Goal: Task Accomplishment & Management: Complete application form

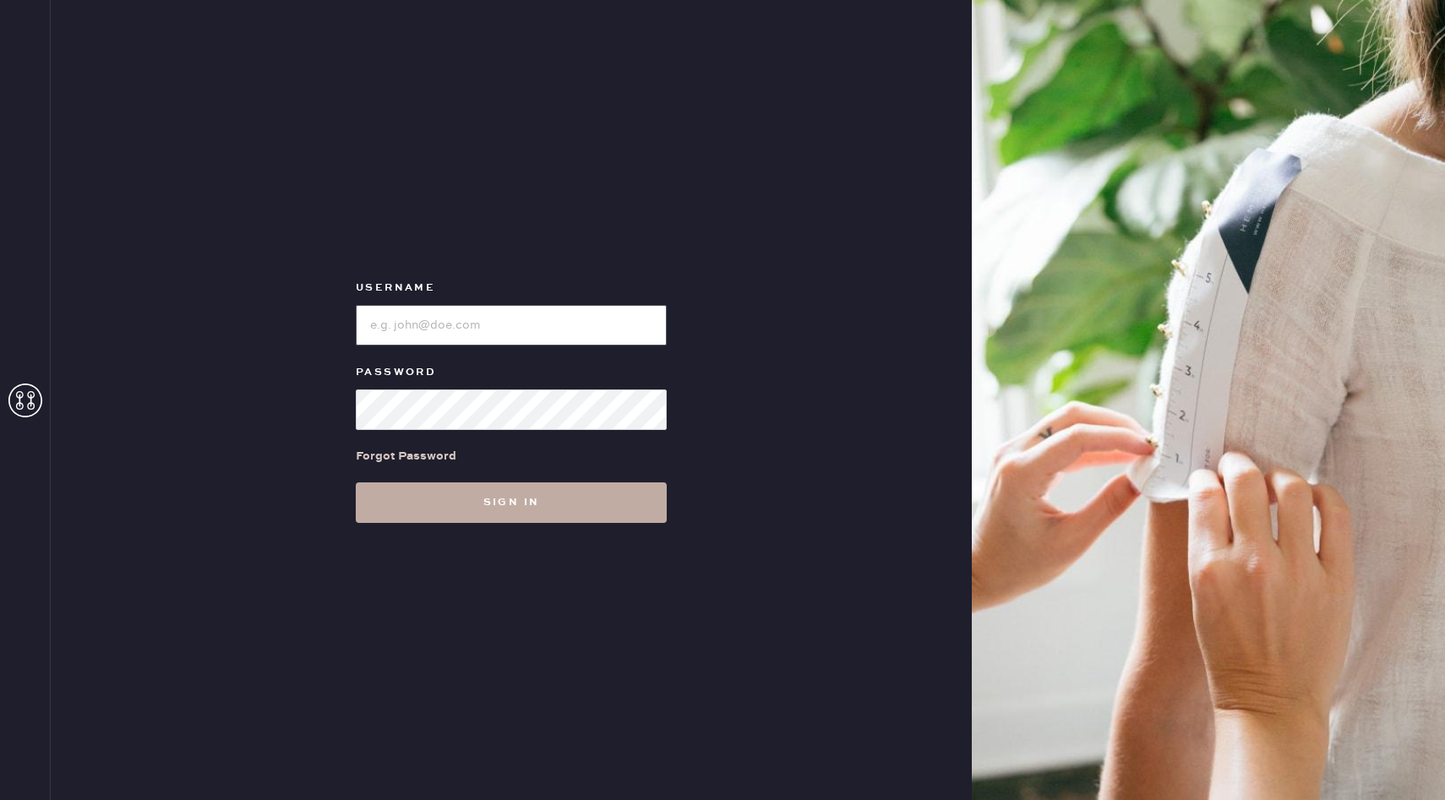
type input "reformationnorthpark"
click at [476, 517] on button "Sign in" at bounding box center [511, 502] width 311 height 41
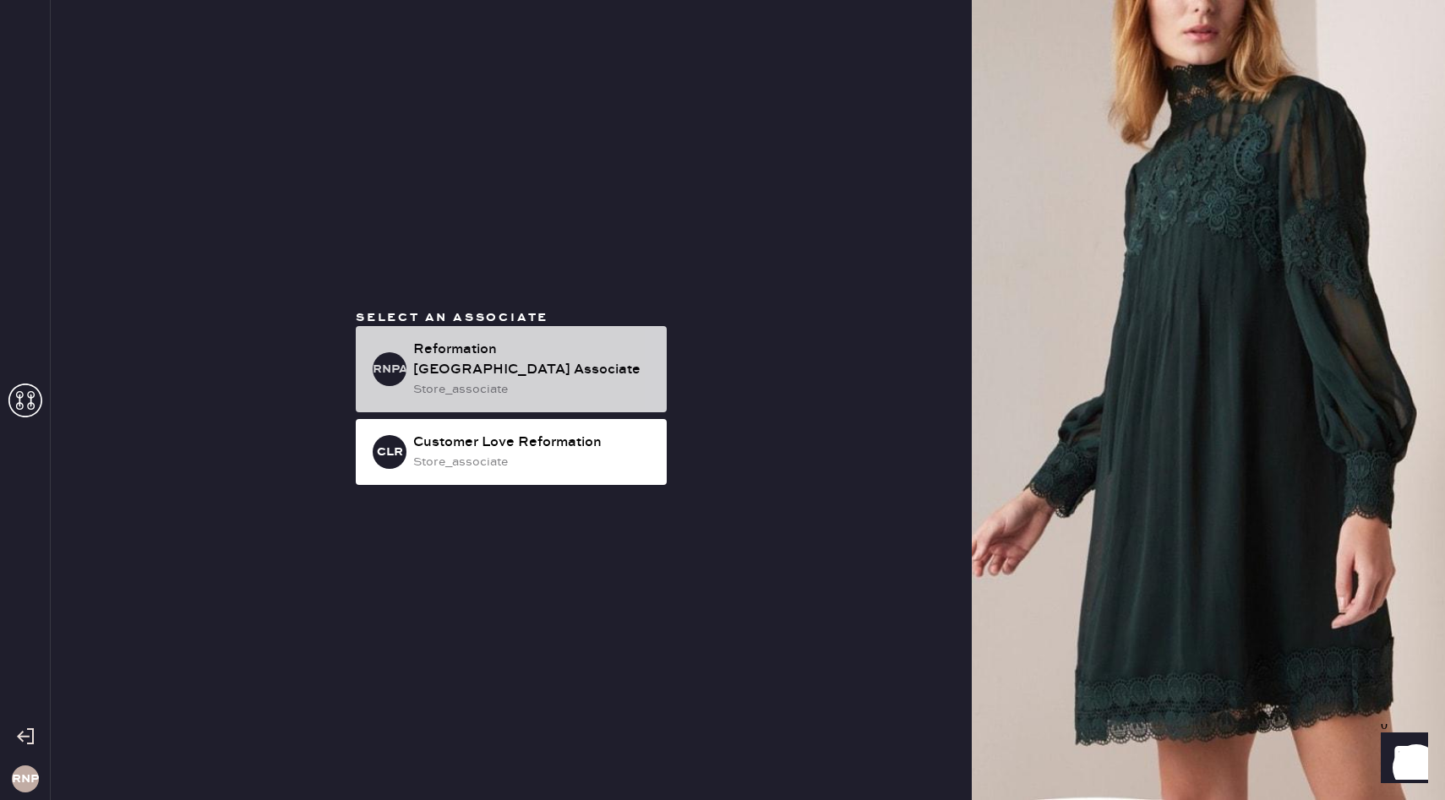
click at [504, 359] on div "Reformation [GEOGRAPHIC_DATA] Associate" at bounding box center [533, 360] width 240 height 41
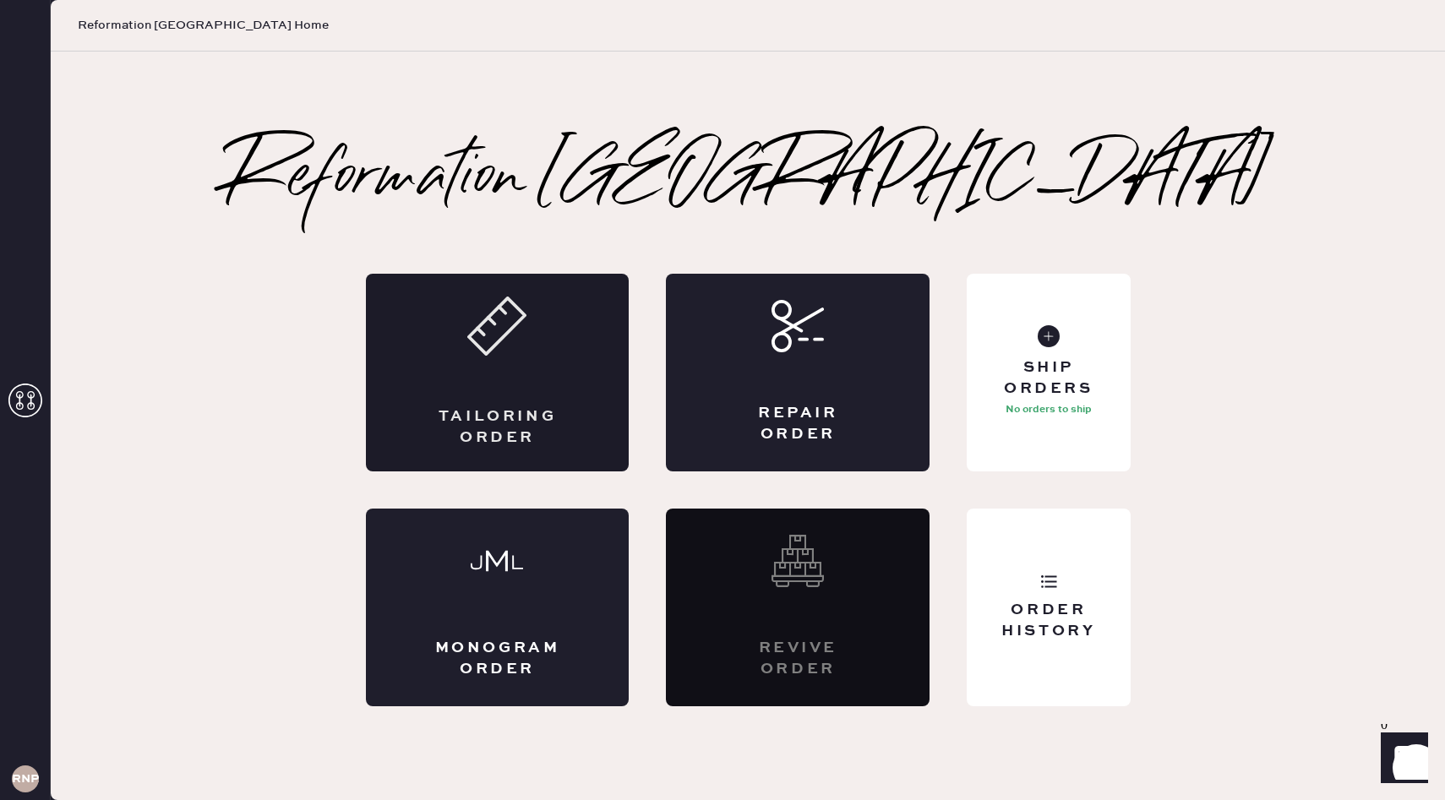
click at [511, 417] on div "Tailoring Order" at bounding box center [497, 427] width 128 height 42
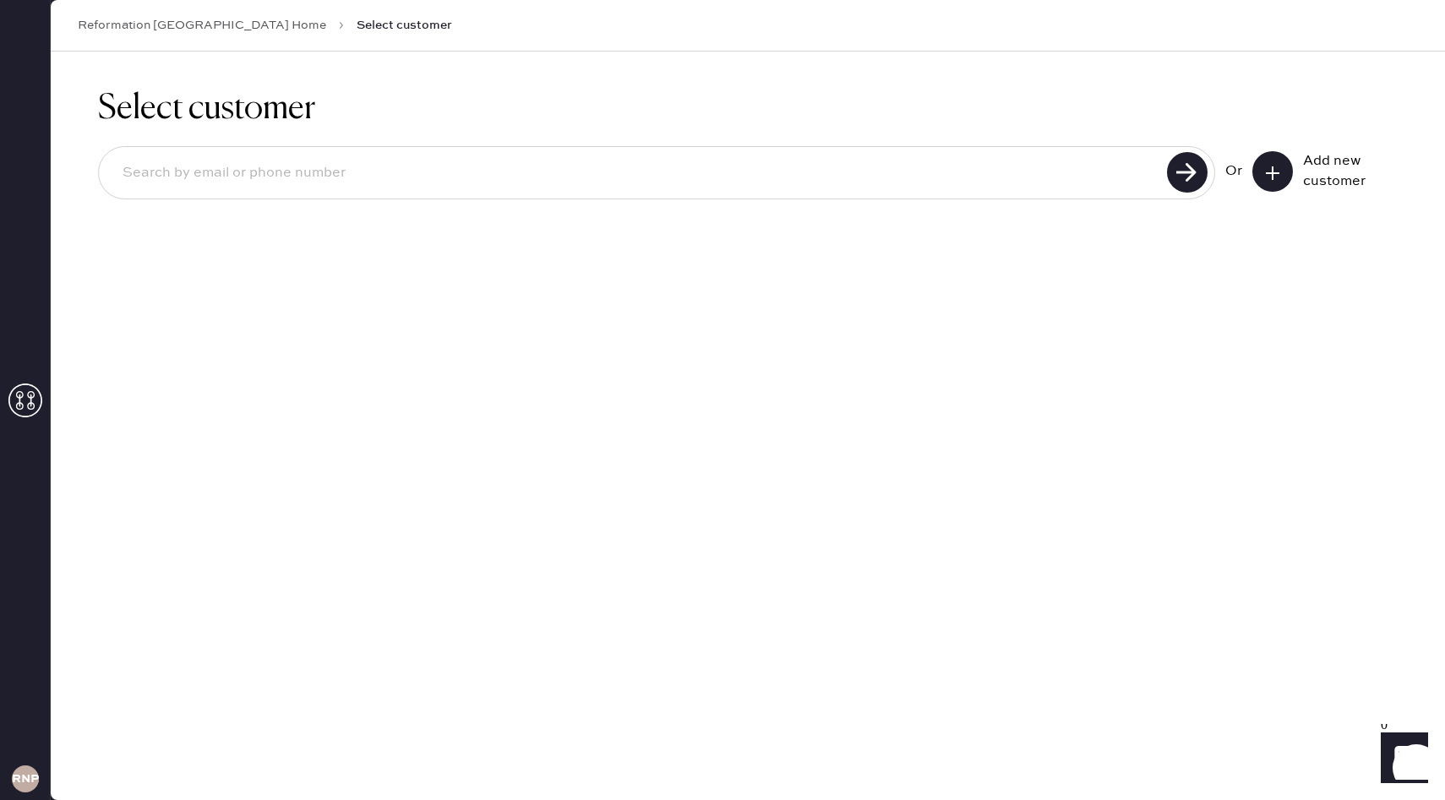
click at [921, 170] on input at bounding box center [635, 173] width 1053 height 39
type input "4698260939"
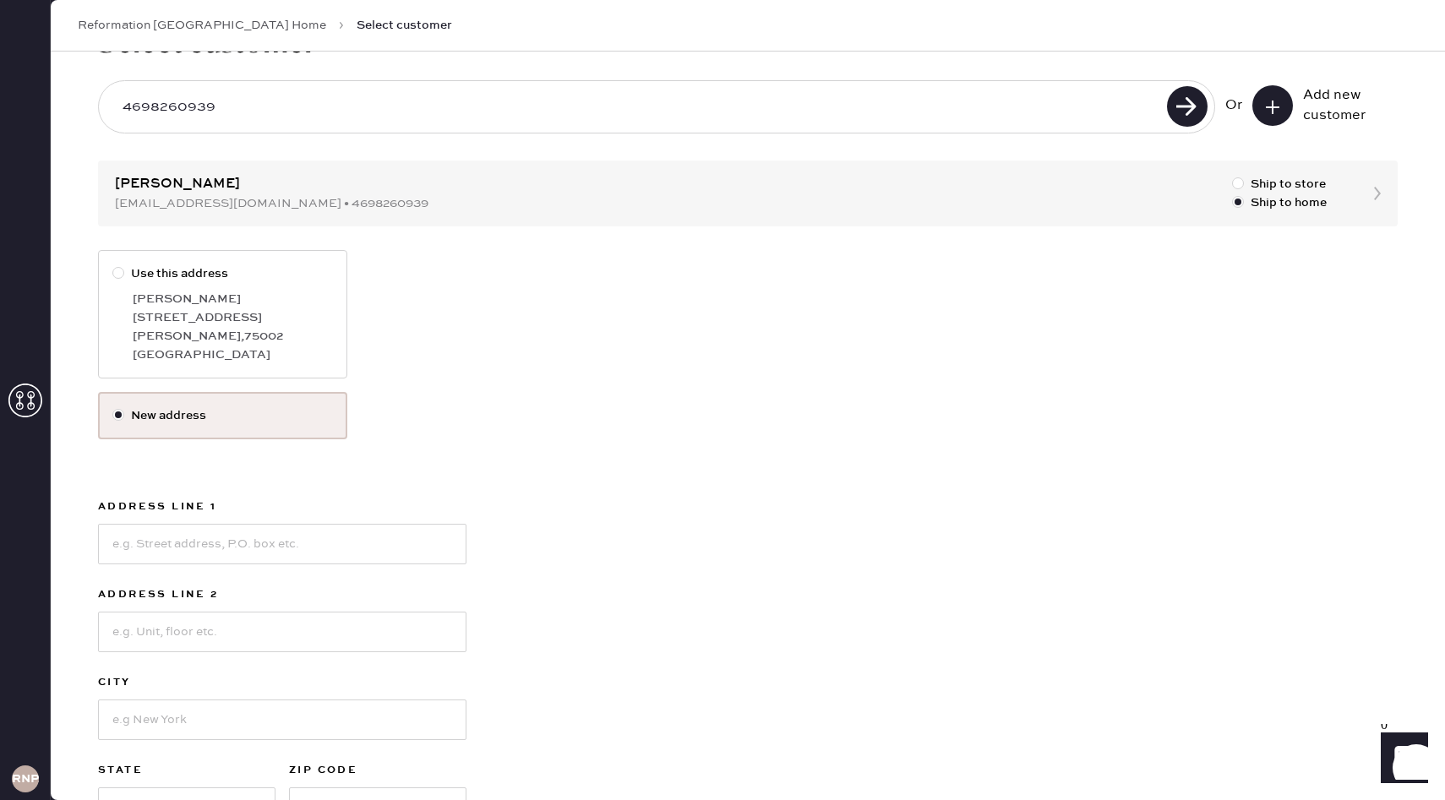
scroll to position [80, 0]
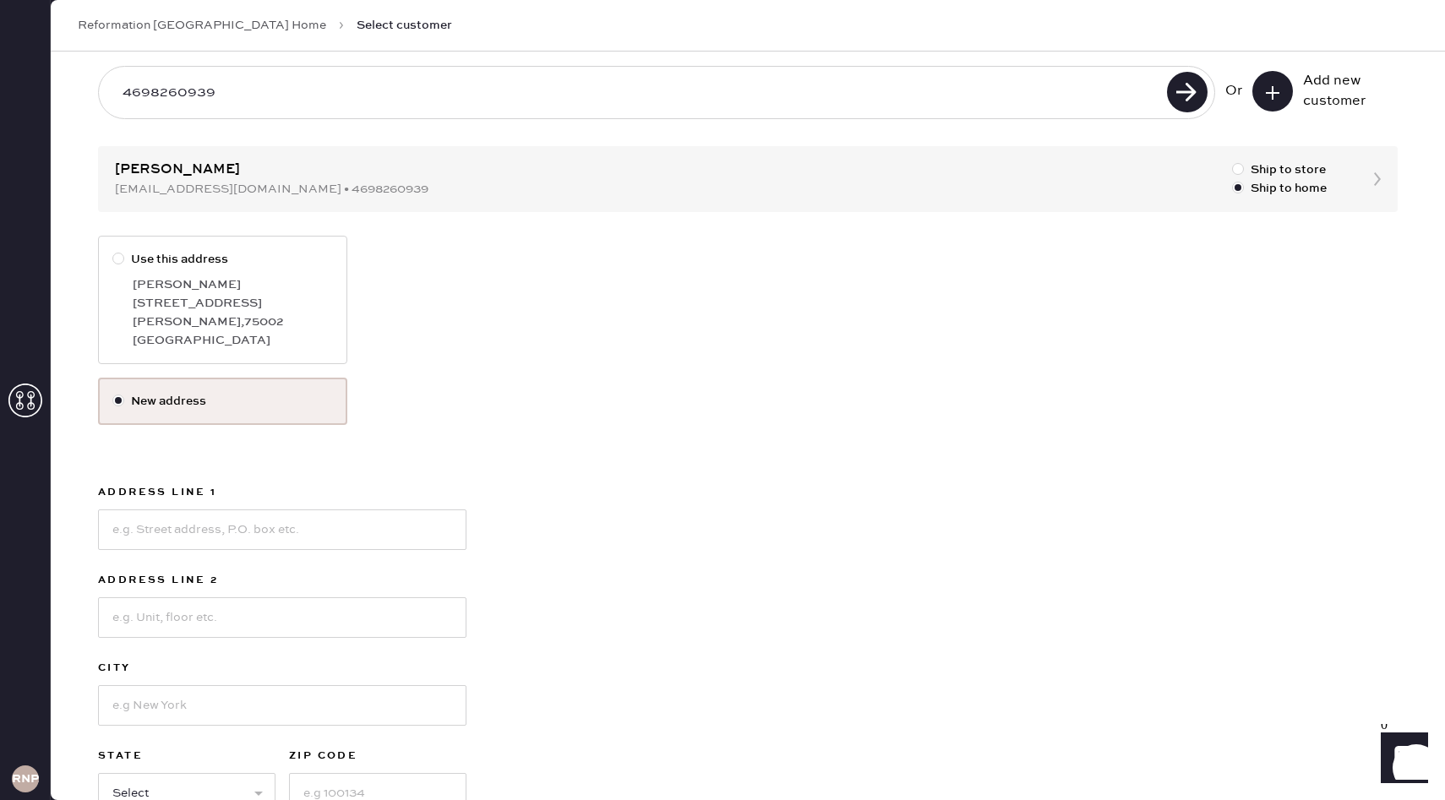
click at [212, 294] on div "[STREET_ADDRESS]" at bounding box center [233, 303] width 200 height 19
click at [113, 251] on input "Use this address" at bounding box center [112, 250] width 1 height 1
radio input "true"
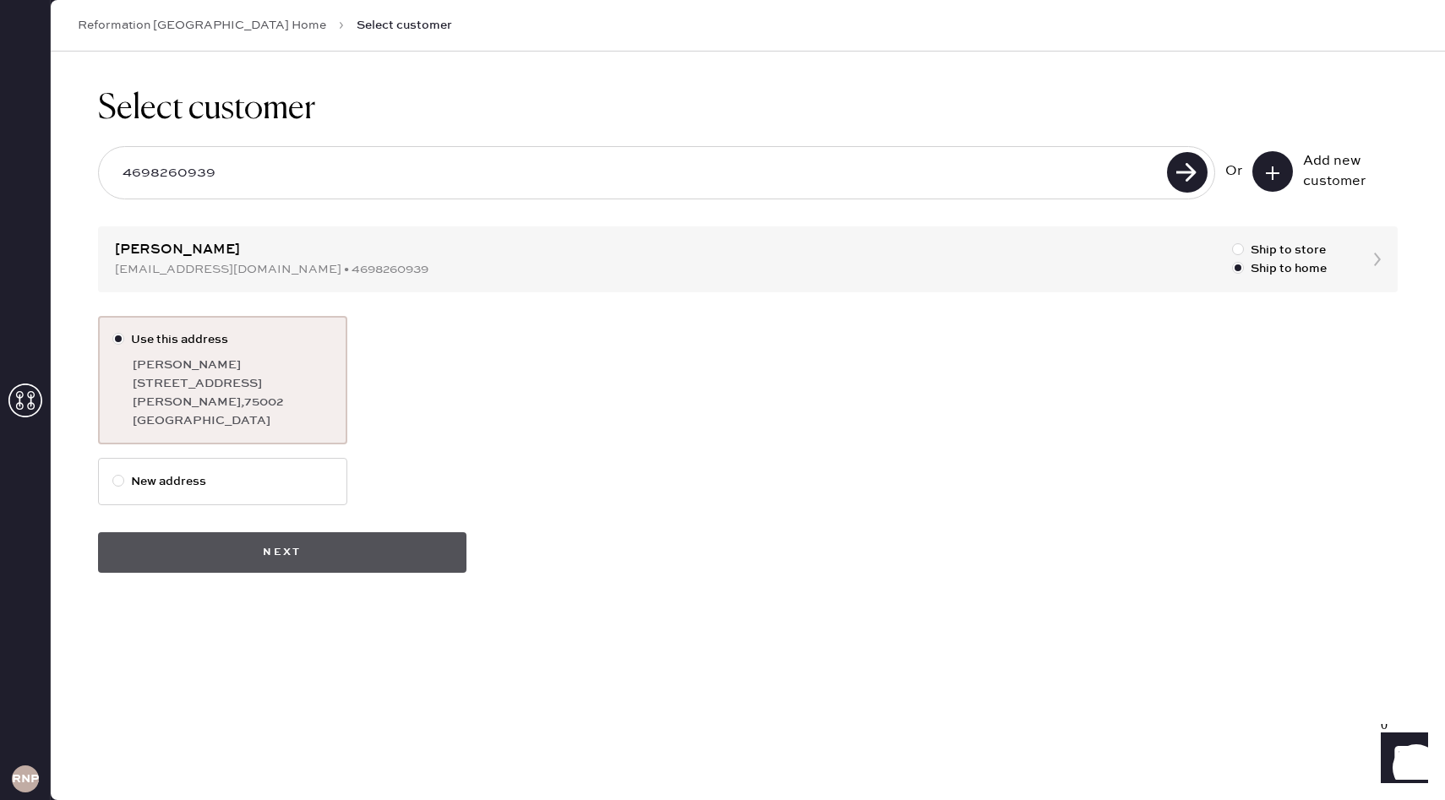
click at [325, 555] on button "Next" at bounding box center [282, 552] width 368 height 41
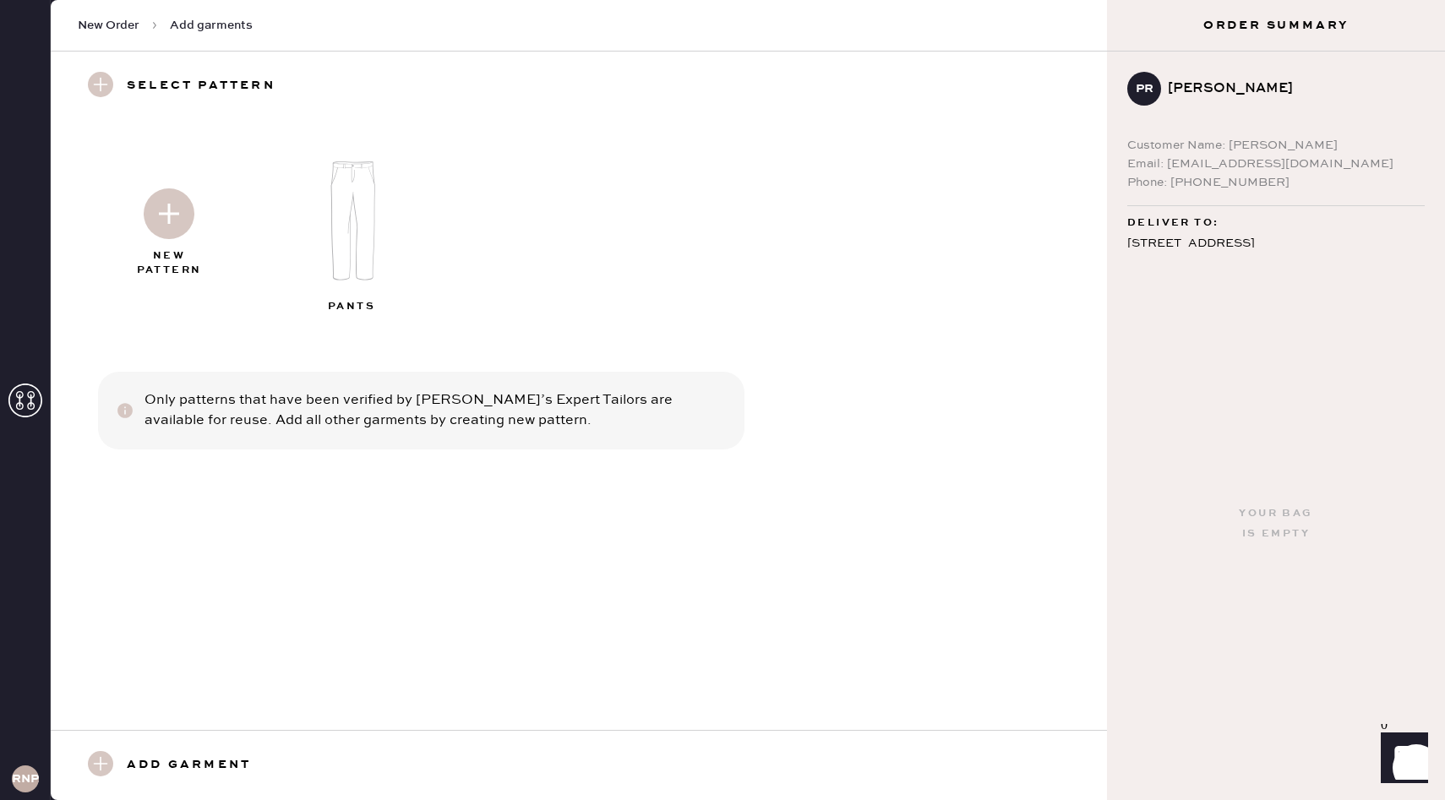
click at [346, 231] on img at bounding box center [353, 221] width 182 height 146
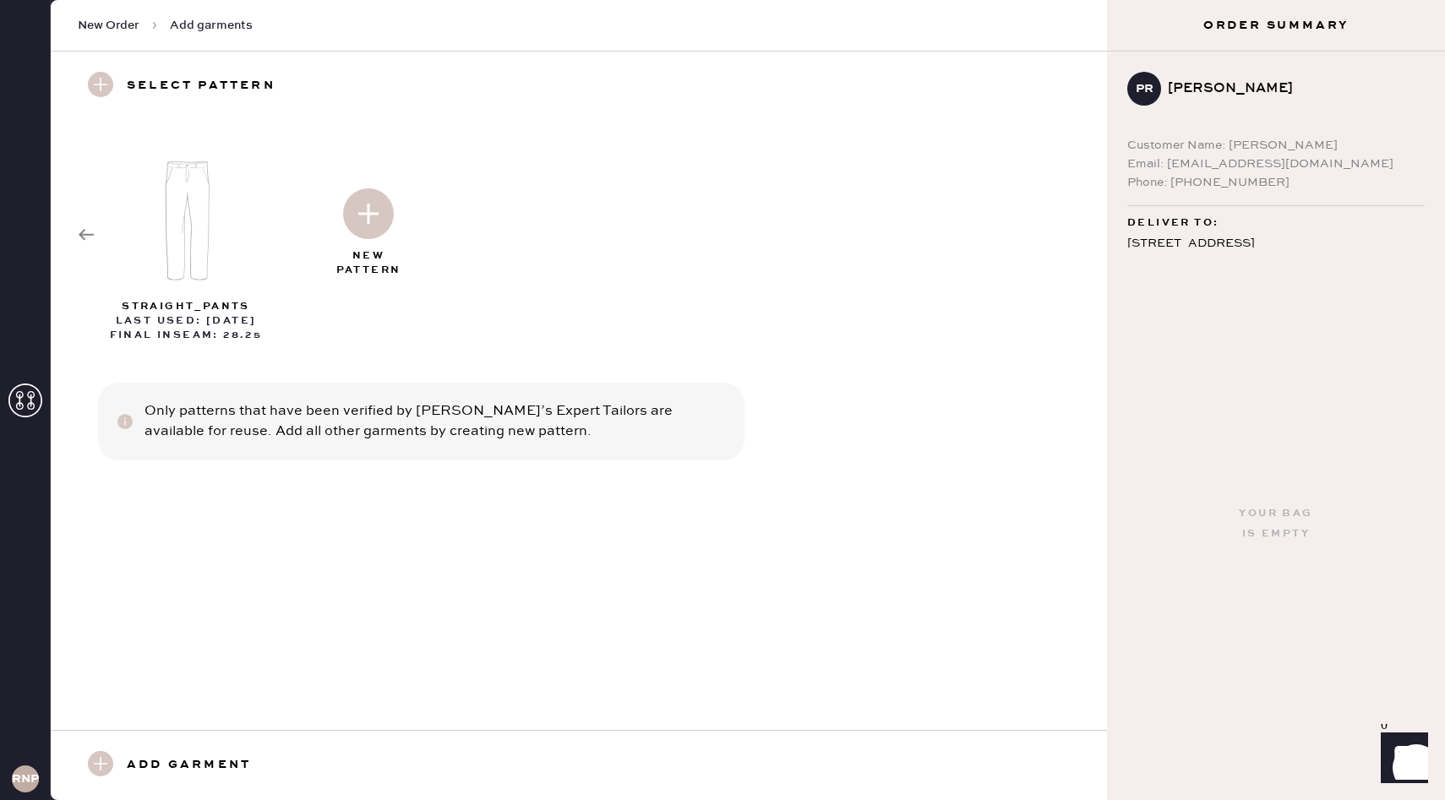
click at [130, 765] on h3 "Add garment" at bounding box center [189, 765] width 124 height 29
click at [106, 84] on use at bounding box center [100, 84] width 25 height 25
click at [83, 237] on use at bounding box center [86, 234] width 15 height 11
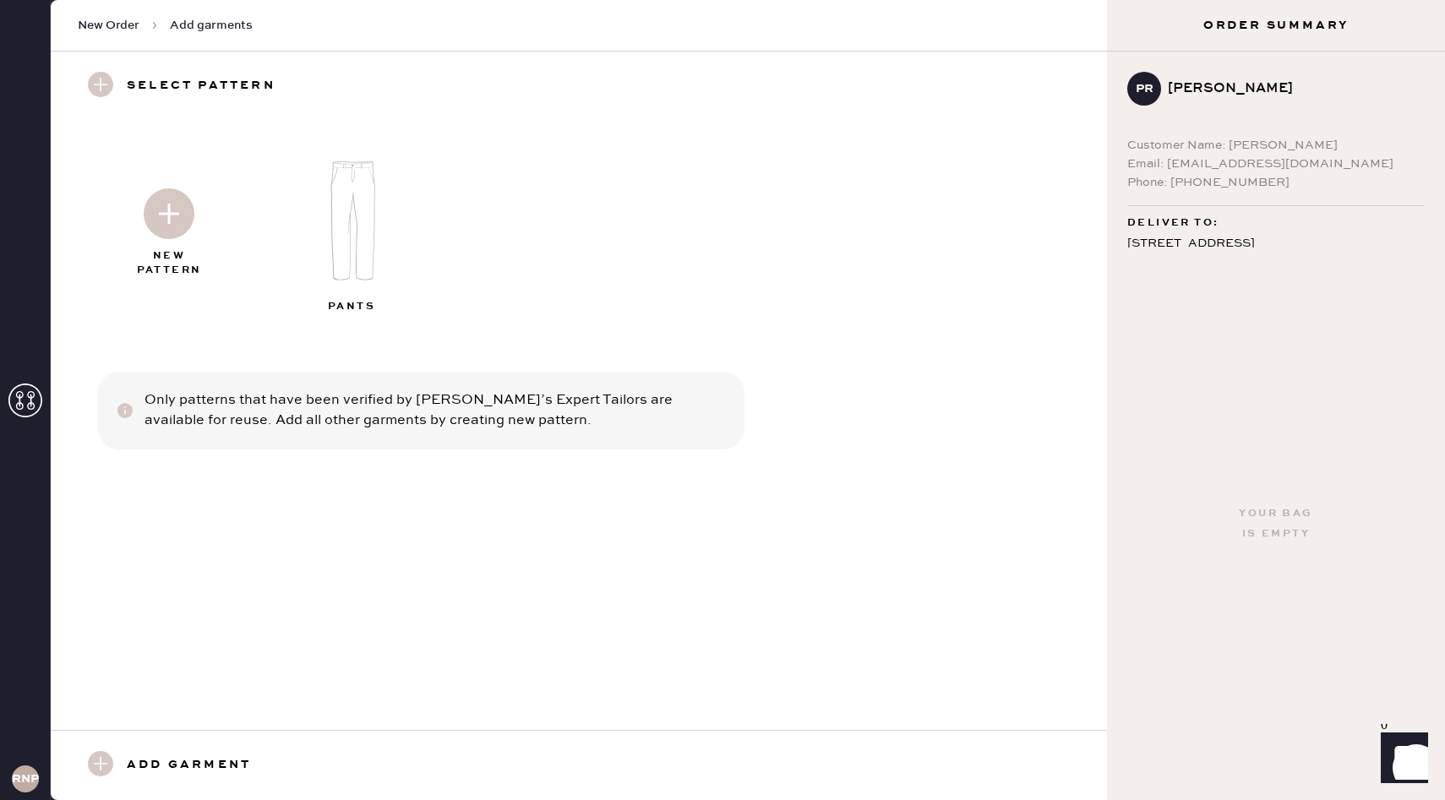
click at [184, 209] on img at bounding box center [169, 213] width 51 height 51
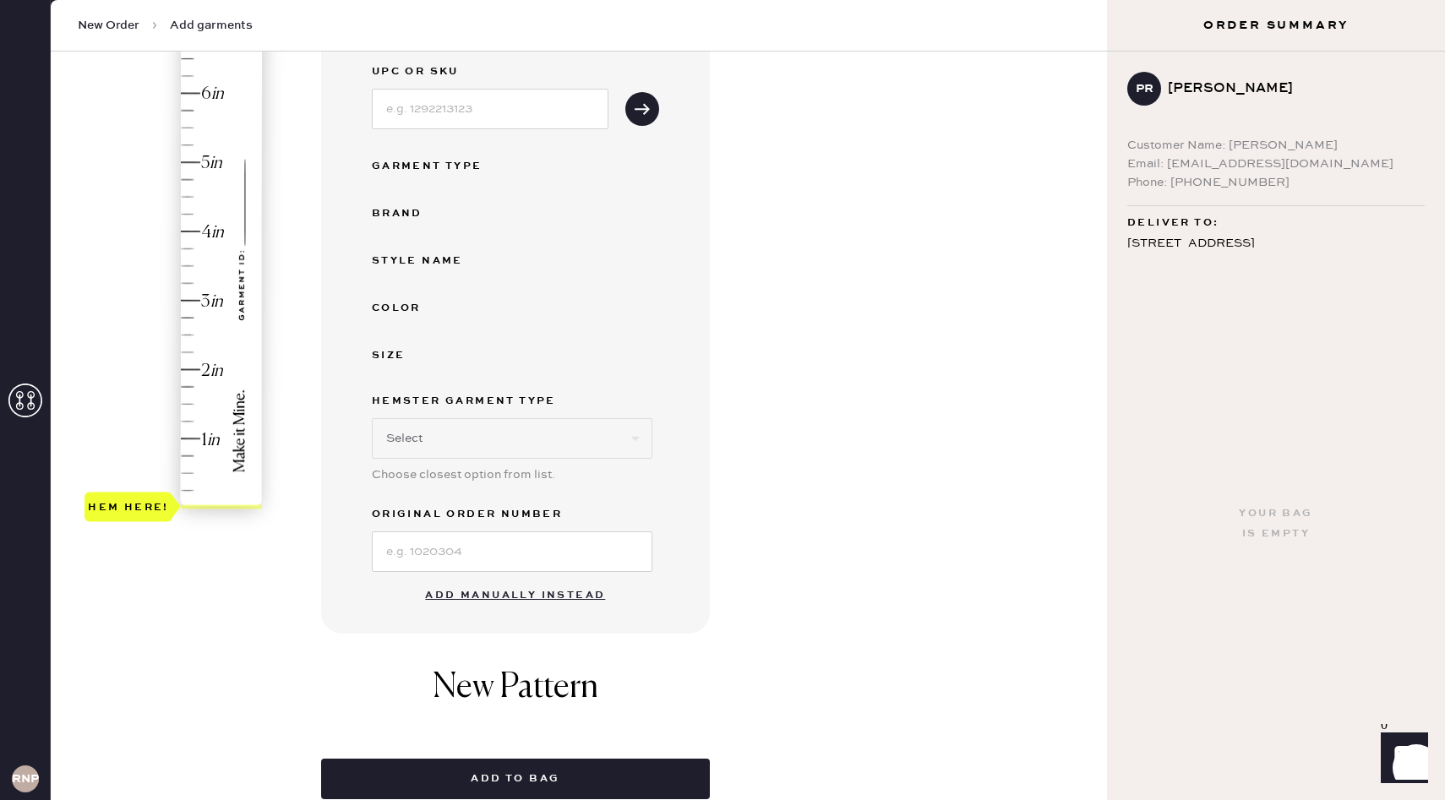
scroll to position [218, 0]
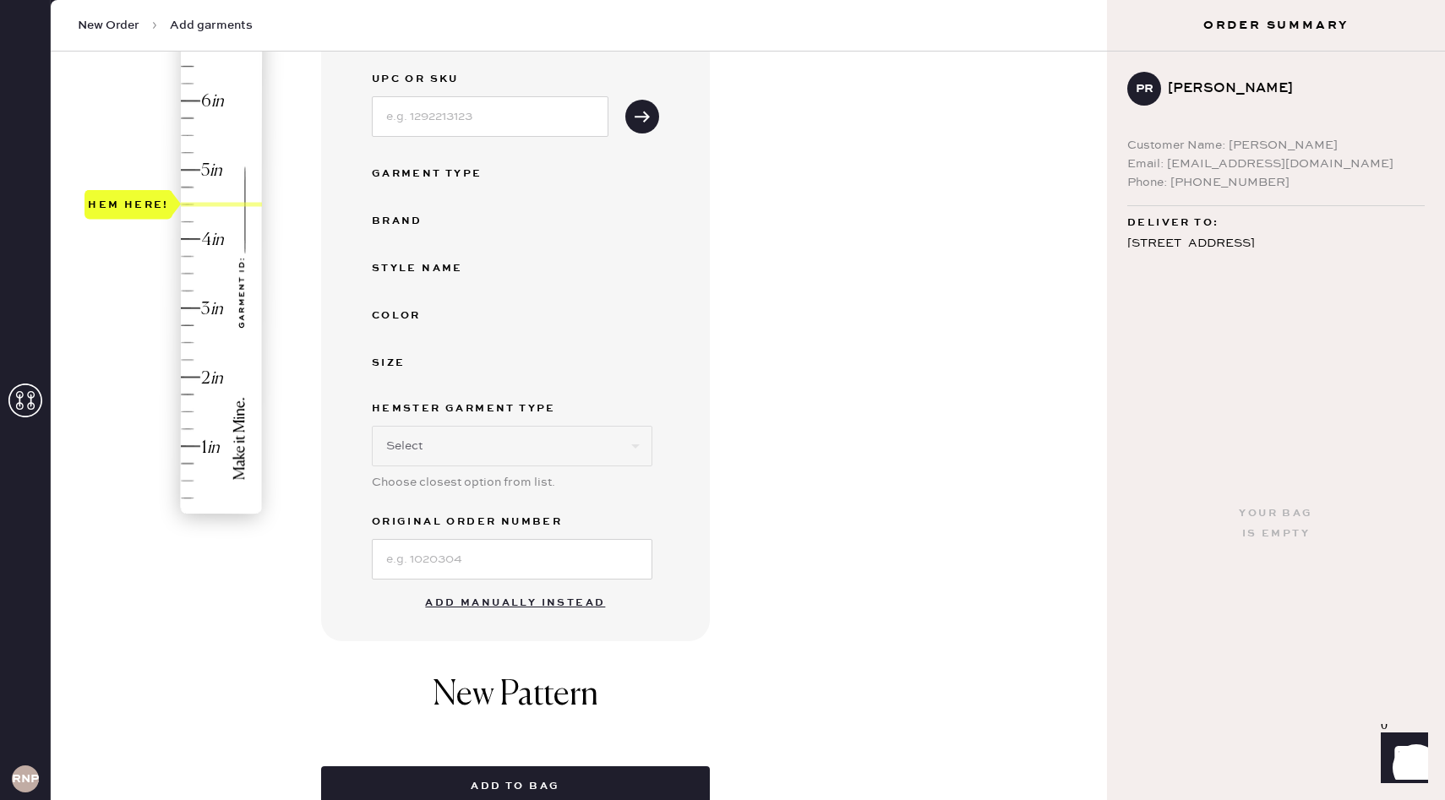
click at [189, 204] on div "Hem here!" at bounding box center [174, 273] width 180 height 498
click at [542, 601] on button "Add manually instead" at bounding box center [515, 603] width 200 height 34
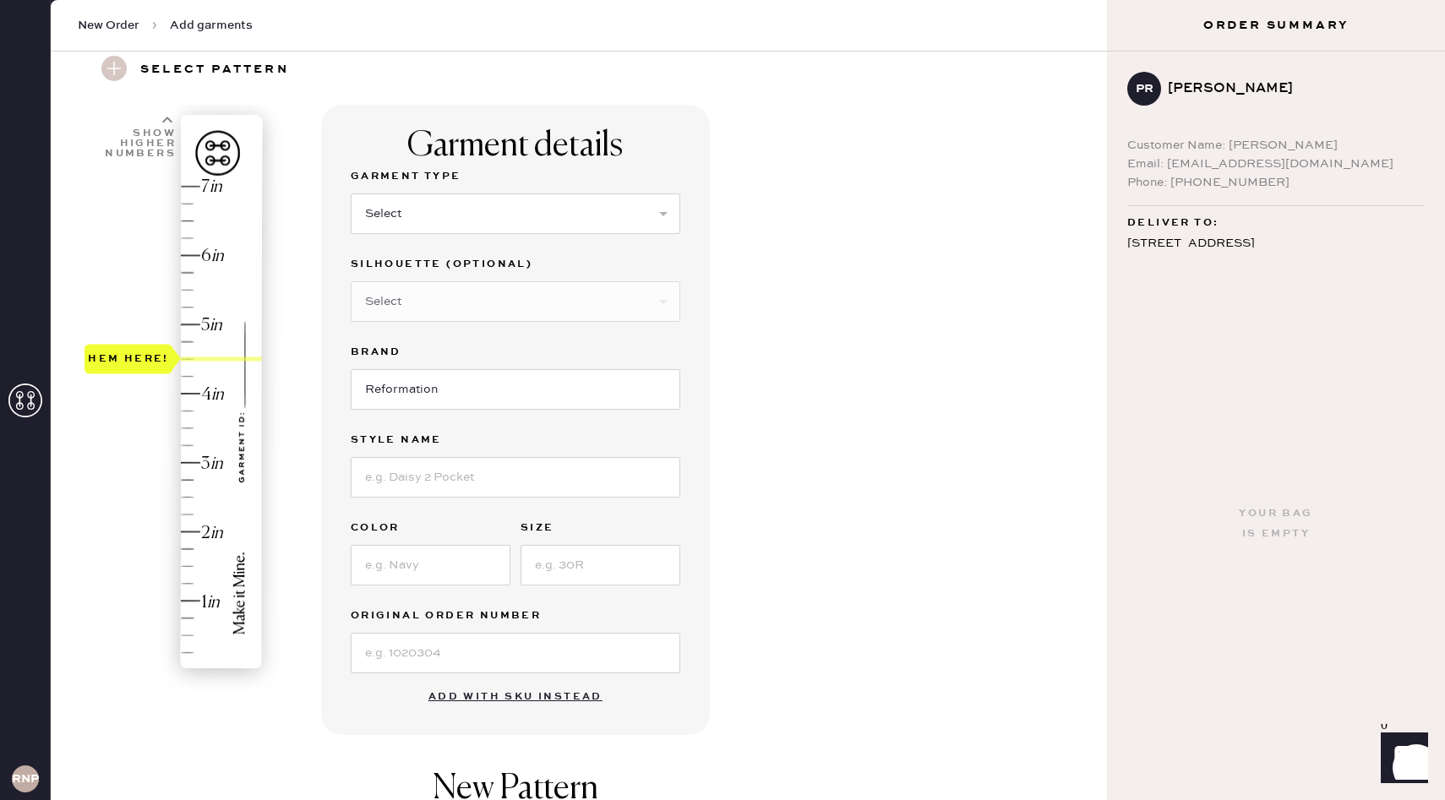
scroll to position [0, 0]
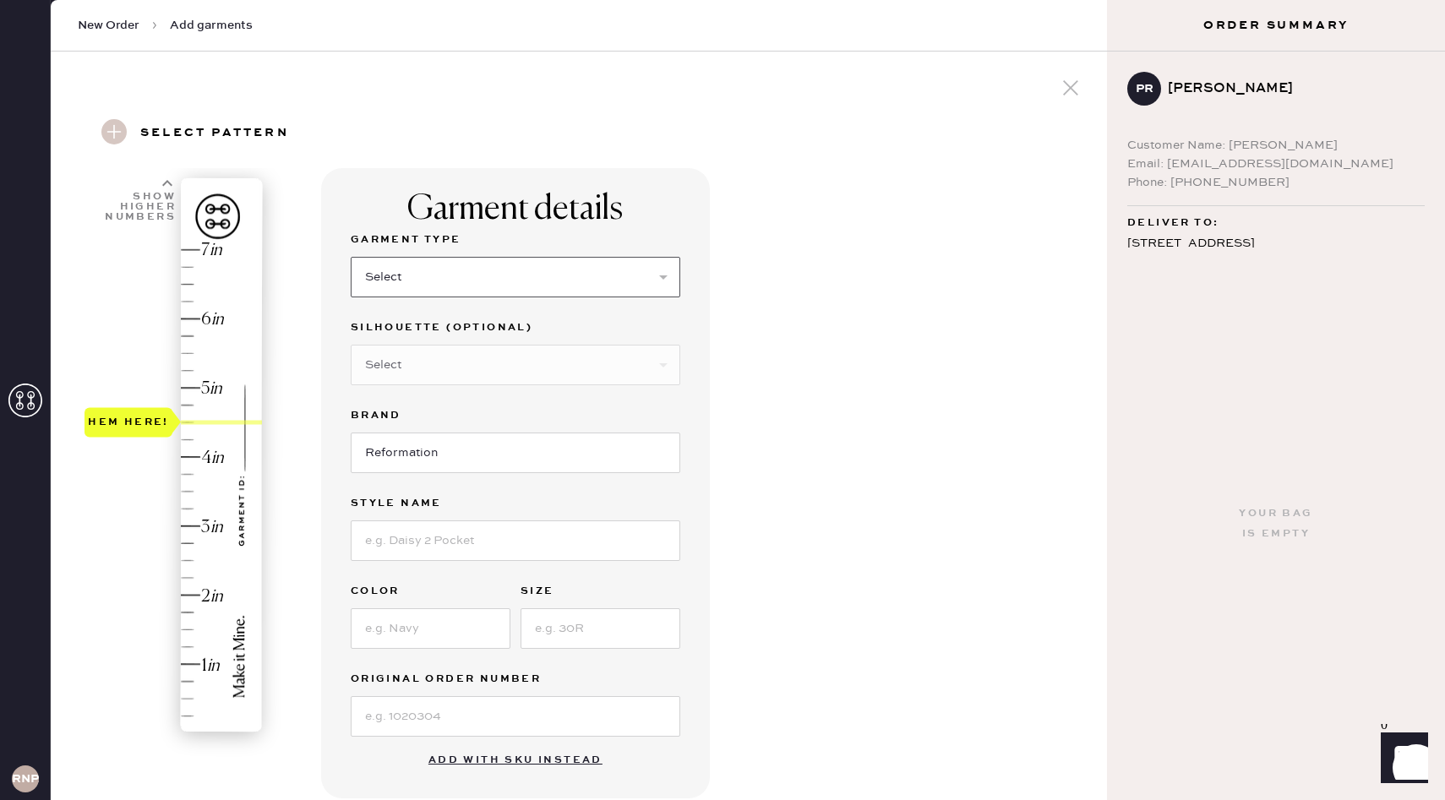
click at [427, 264] on select "Select Basic Skirt Jeans Leggings Pants Shorts Basic Sleeved Dress Basic Sleeve…" at bounding box center [515, 277] width 329 height 41
select select "2"
click at [351, 257] on select "Select Basic Skirt Jeans Leggings Pants Shorts Basic Sleeved Dress Basic Sleeve…" at bounding box center [515, 277] width 329 height 41
type input "4.5"
click at [188, 423] on div "Hem here!" at bounding box center [174, 491] width 180 height 498
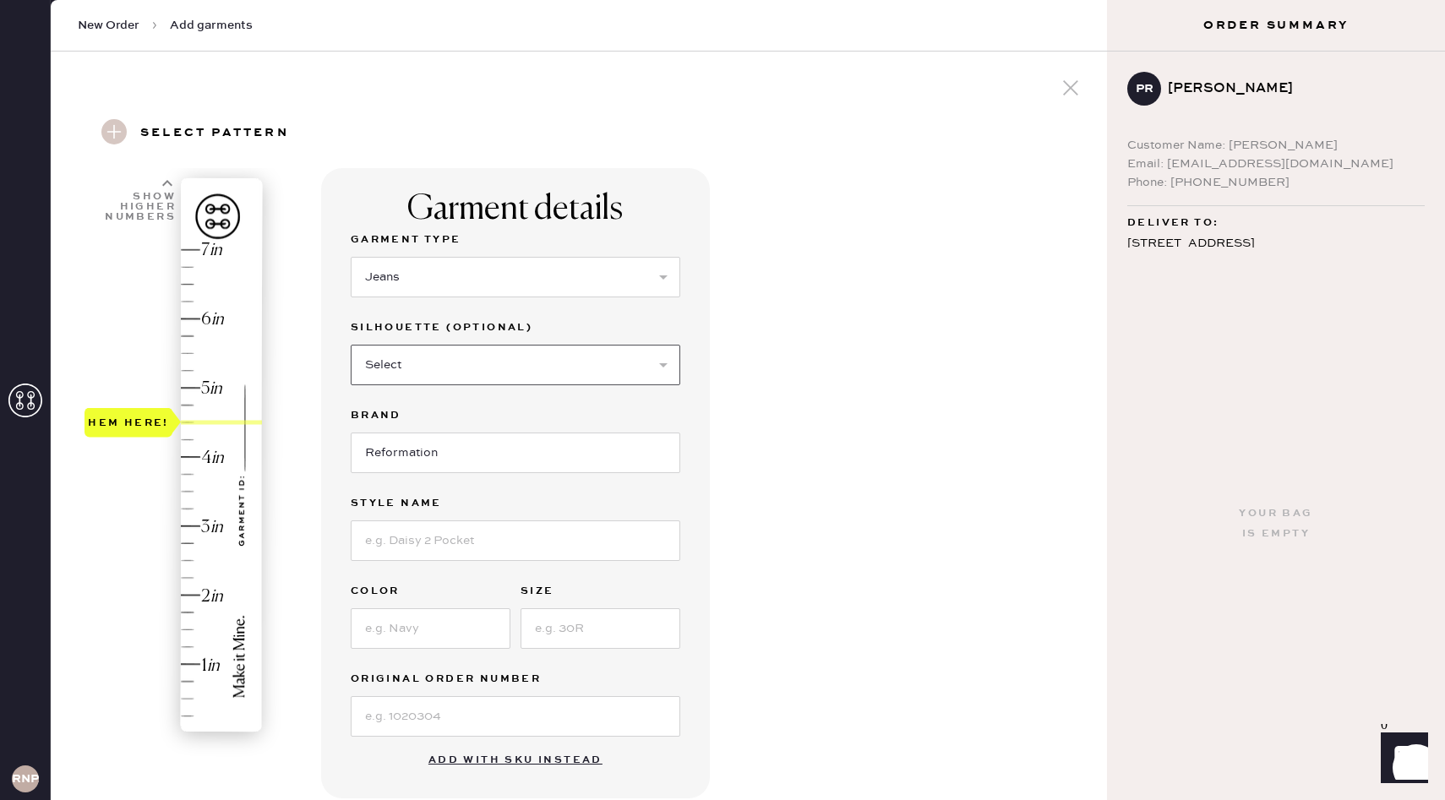
click at [420, 373] on select "Select Shorts Cropped Flare Boot Cut Straight Skinny Other" at bounding box center [515, 365] width 329 height 41
select select "other"
click at [351, 345] on select "Select Shorts Cropped Flare Boot Cut Straight Skinny Other" at bounding box center [515, 365] width 329 height 41
click at [449, 460] on input at bounding box center [515, 453] width 329 height 41
type input "Wide Leg"
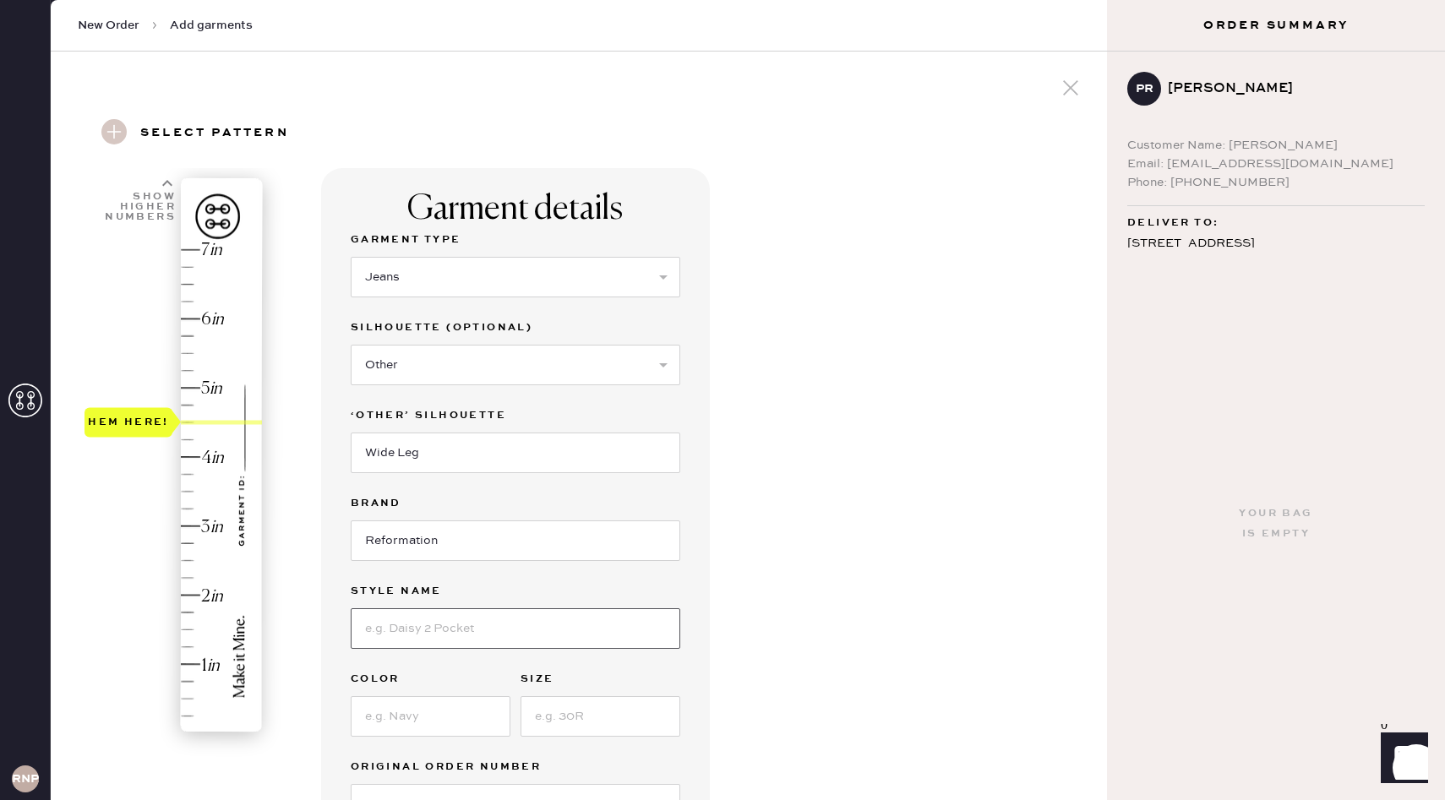
click at [409, 642] on input at bounding box center [515, 628] width 329 height 41
type input "a"
click at [646, 627] on input "[PERSON_NAME] High Rise Slouchy Wide Leg [PERSON_NAME]" at bounding box center [515, 628] width 329 height 41
click at [464, 629] on input "[PERSON_NAME] High Rise Slouchy Wide Leg [PERSON_NAME]" at bounding box center [515, 628] width 329 height 41
type input "[PERSON_NAME] High Rise Studded Slouchy Wide Leg [PERSON_NAME]"
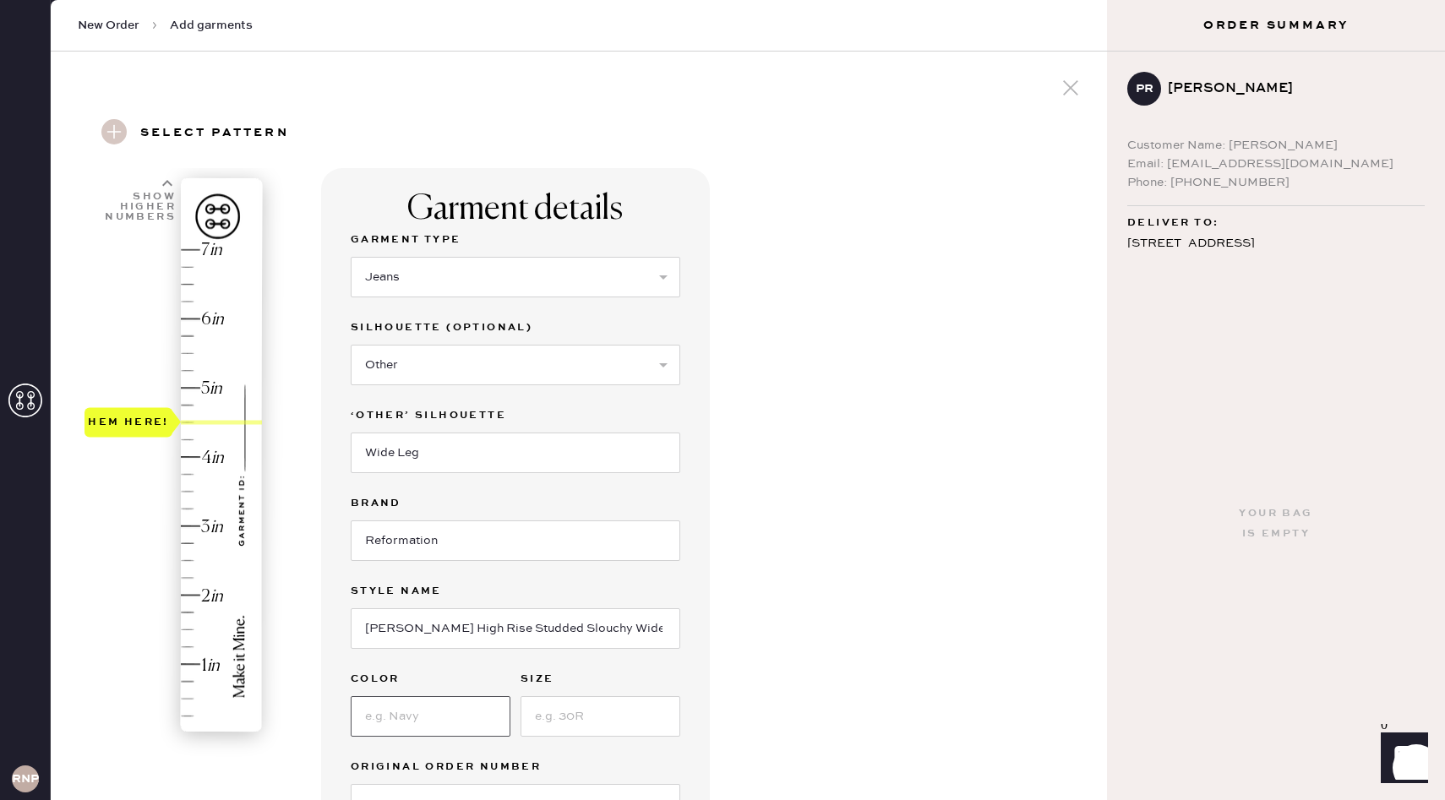
click at [441, 719] on input at bounding box center [431, 716] width 160 height 41
type input "Ches"
drag, startPoint x: 503, startPoint y: 625, endPoint x: 457, endPoint y: 621, distance: 45.8
click at [457, 621] on input "[PERSON_NAME] High Rise Studded Slouchy Wide Leg [PERSON_NAME]" at bounding box center [515, 628] width 329 height 41
type input "[PERSON_NAME] High Rise Slouchy Wide Leg [PERSON_NAME]"
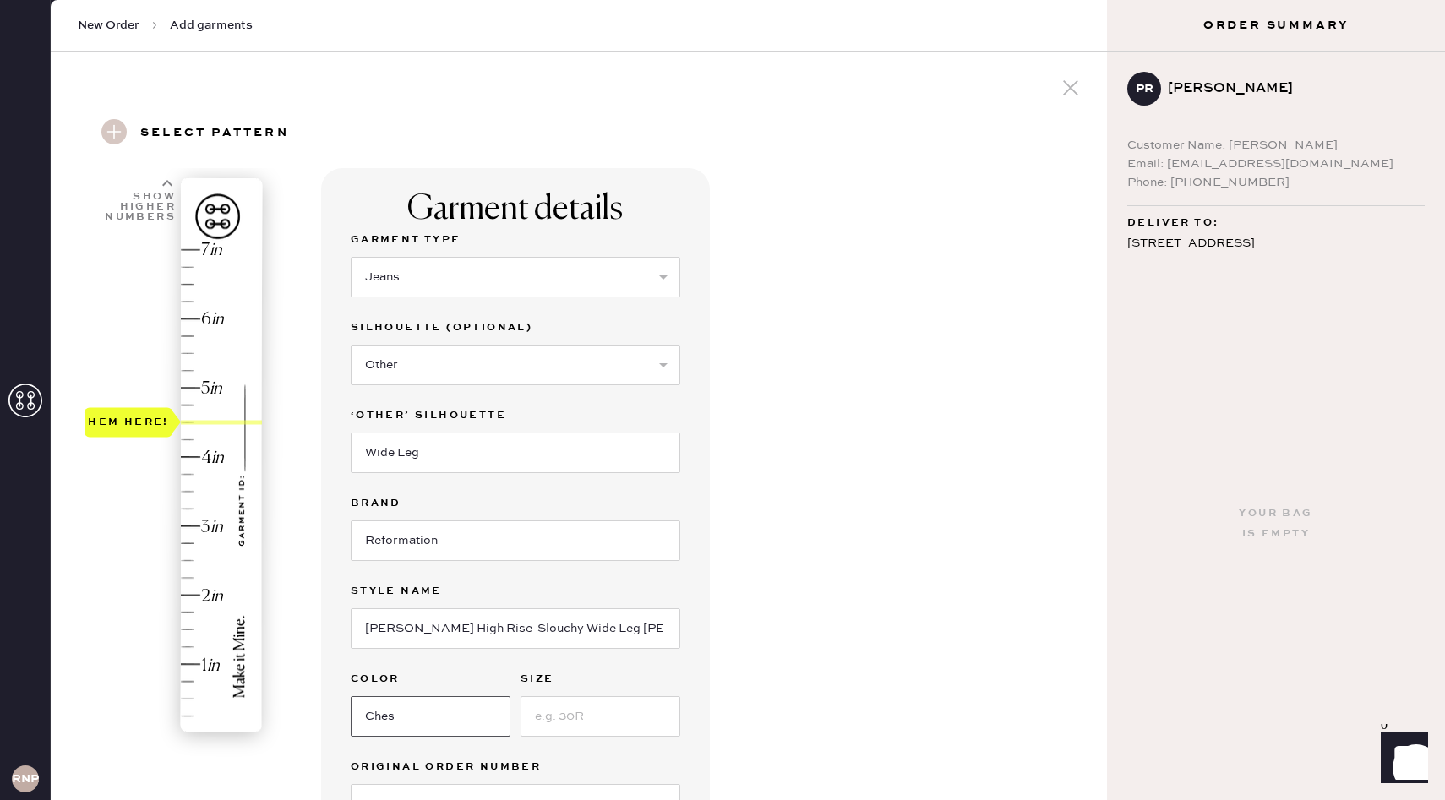
click at [405, 716] on input "Ches" at bounding box center [431, 716] width 160 height 41
paste input "Studded"
type input "Chesapeake Studded"
click at [571, 717] on input at bounding box center [600, 716] width 160 height 41
type input "25"
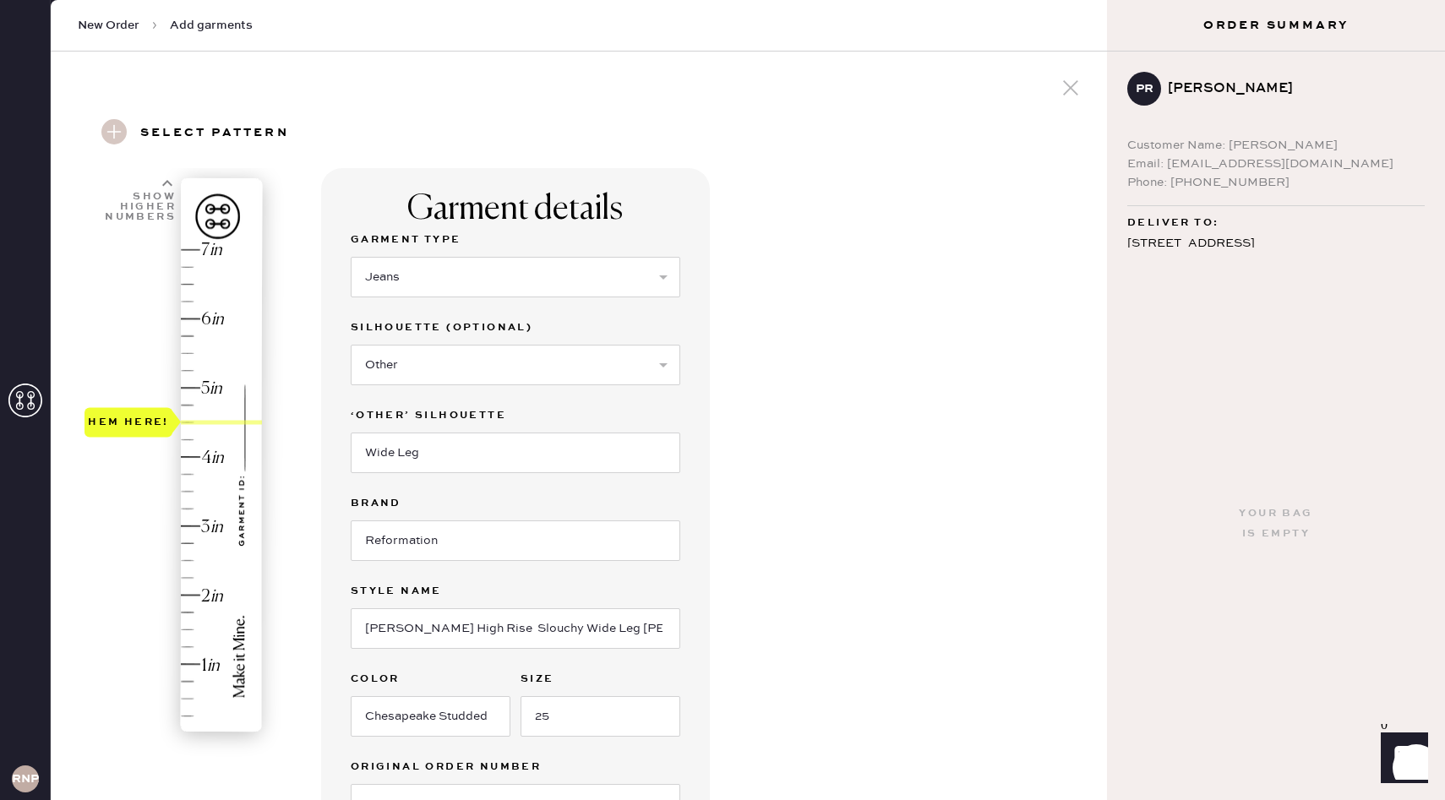
click at [811, 733] on div "Garment details Garment Type Select Basic Skirt Jeans Leggings Pants Shorts Bas…" at bounding box center [707, 692] width 772 height 1048
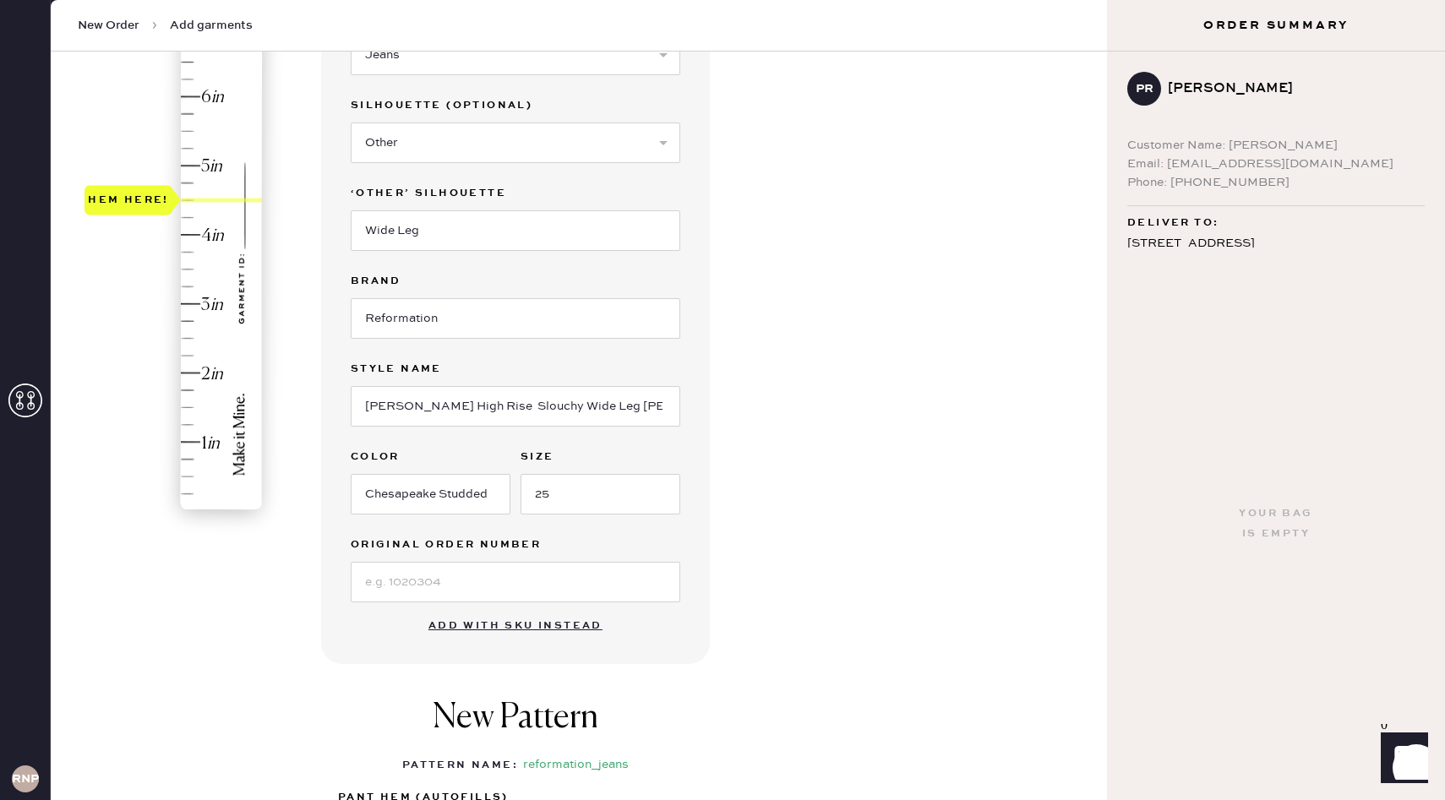
scroll to position [308, 0]
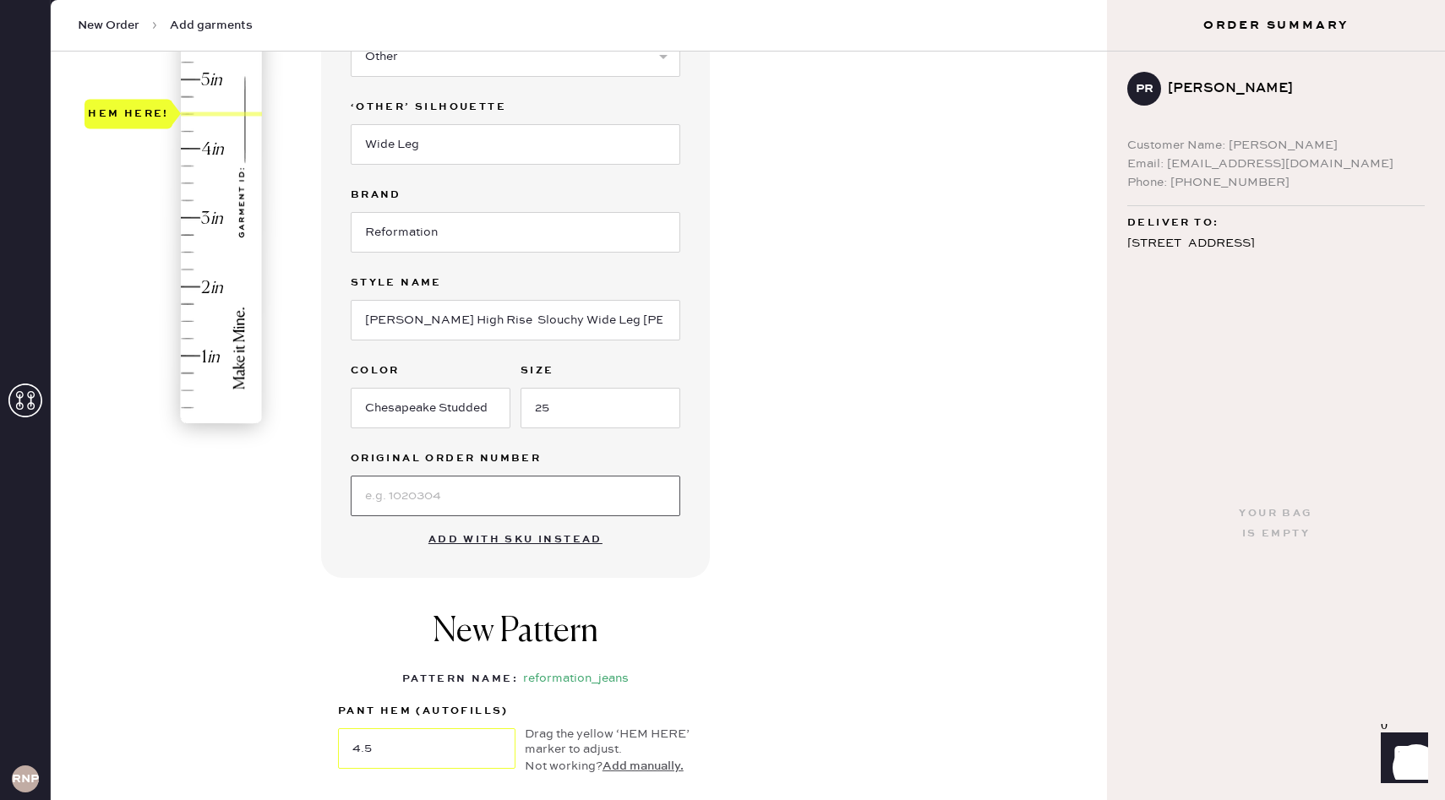
click at [498, 488] on input at bounding box center [515, 496] width 329 height 41
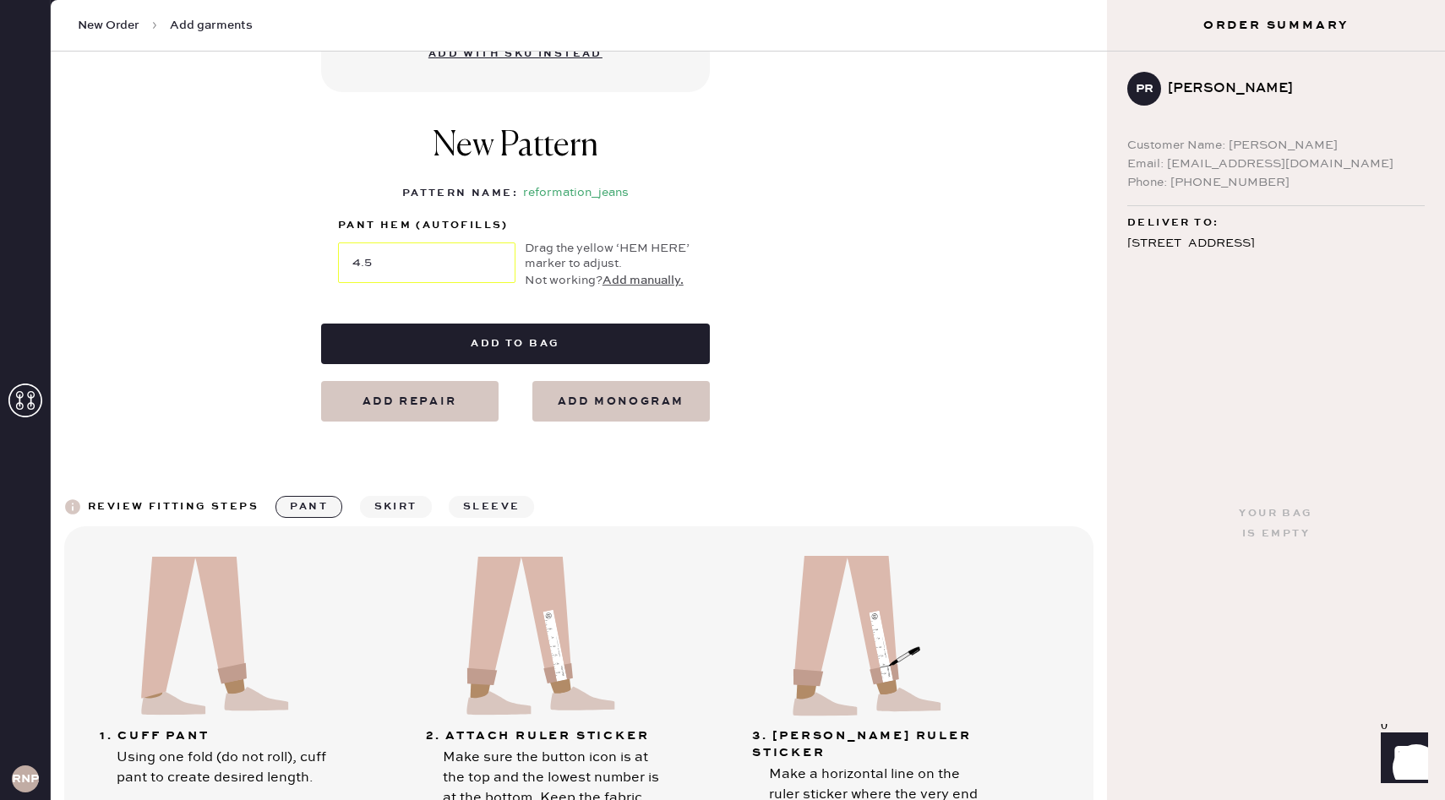
scroll to position [744, 0]
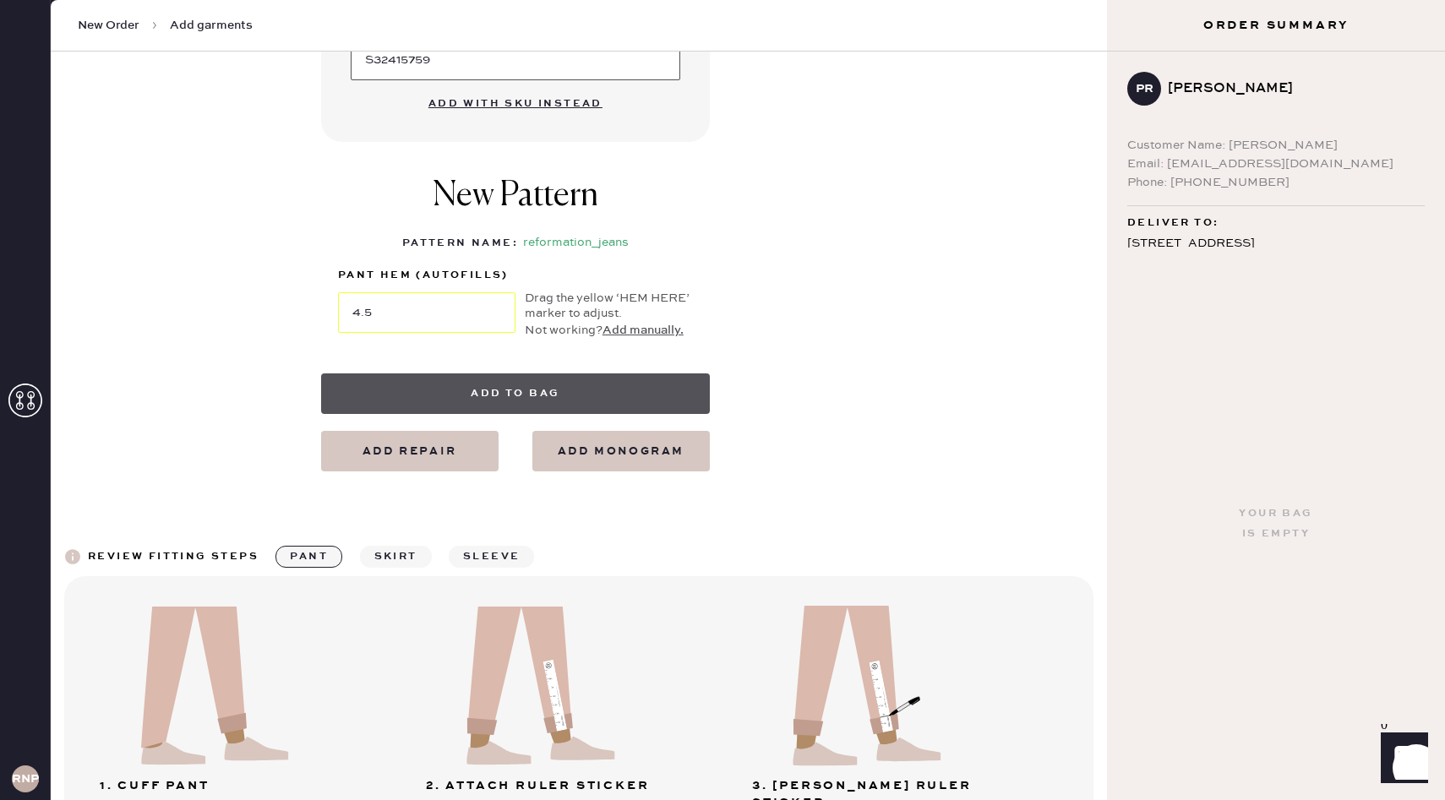
type input "S32415759"
click at [576, 389] on button "Add to bag" at bounding box center [515, 393] width 389 height 41
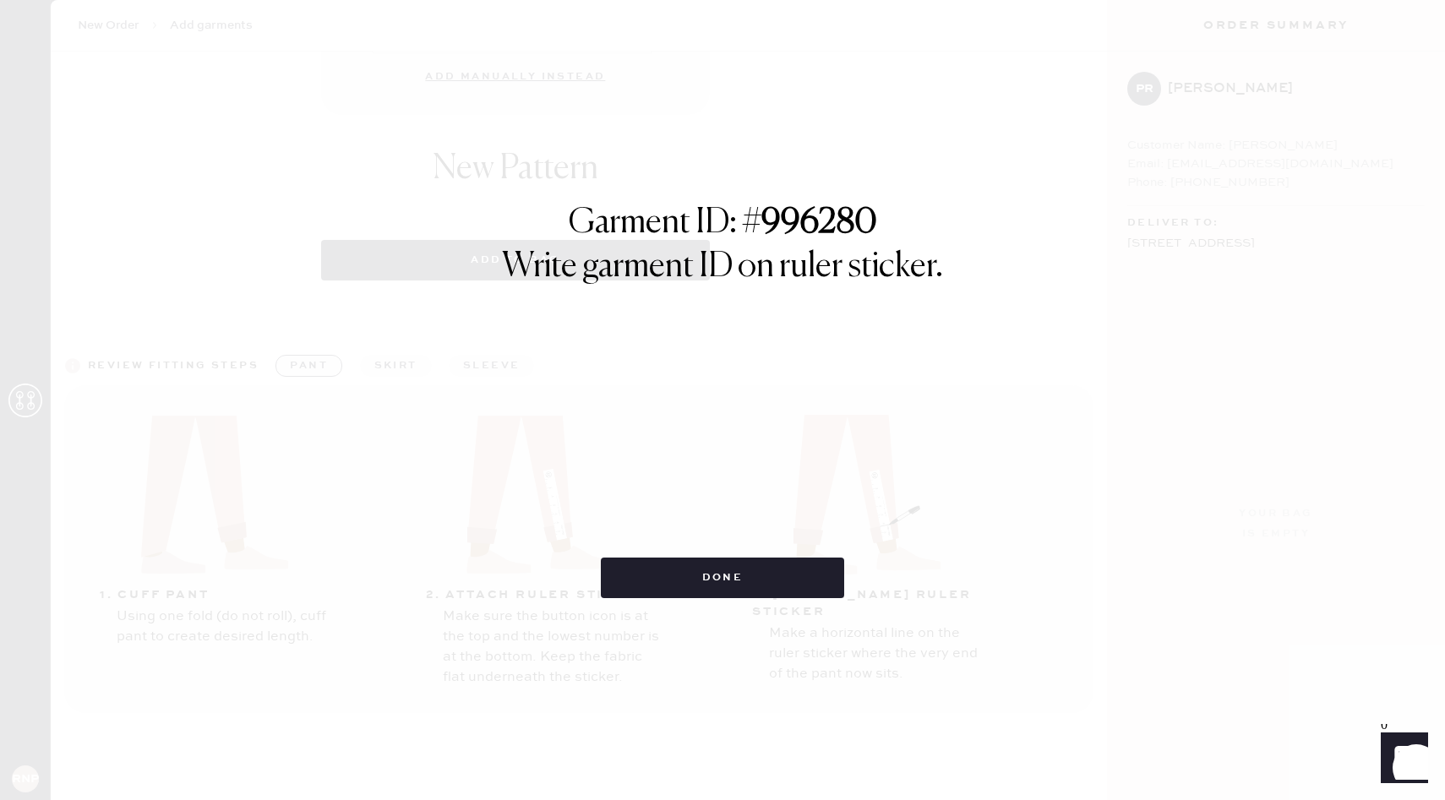
select select "2"
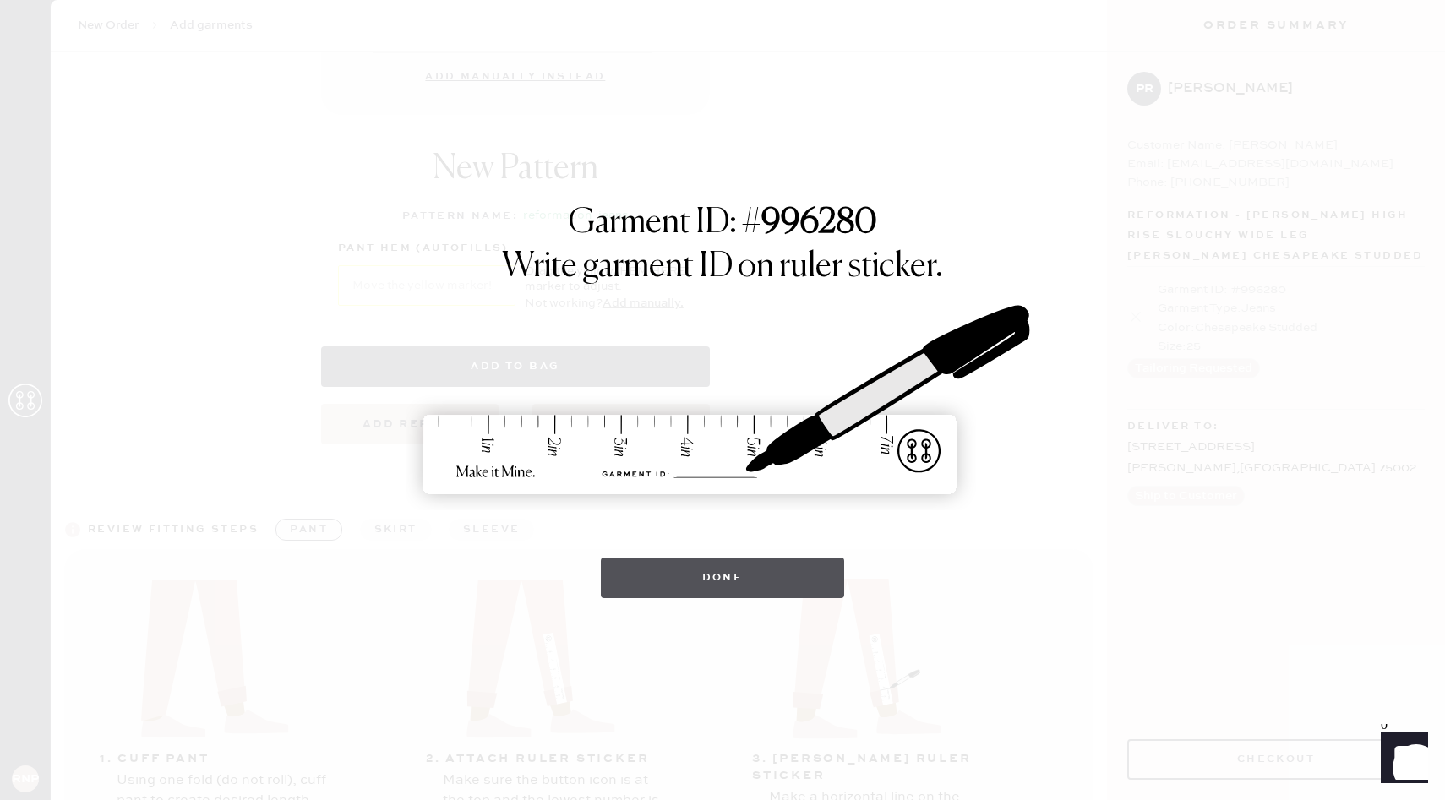
click at [737, 576] on button "Done" at bounding box center [723, 578] width 244 height 41
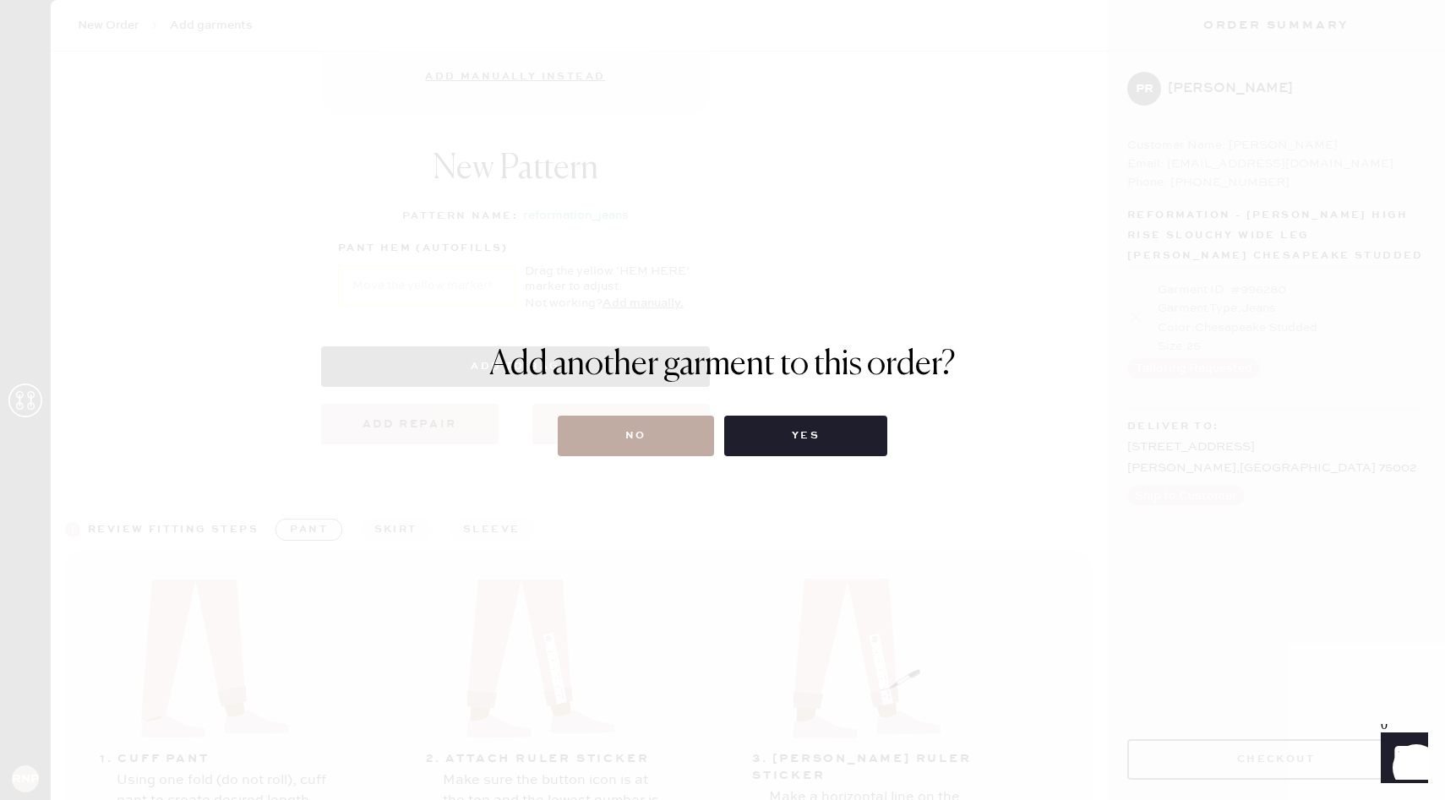
click at [661, 436] on button "No" at bounding box center [636, 436] width 156 height 41
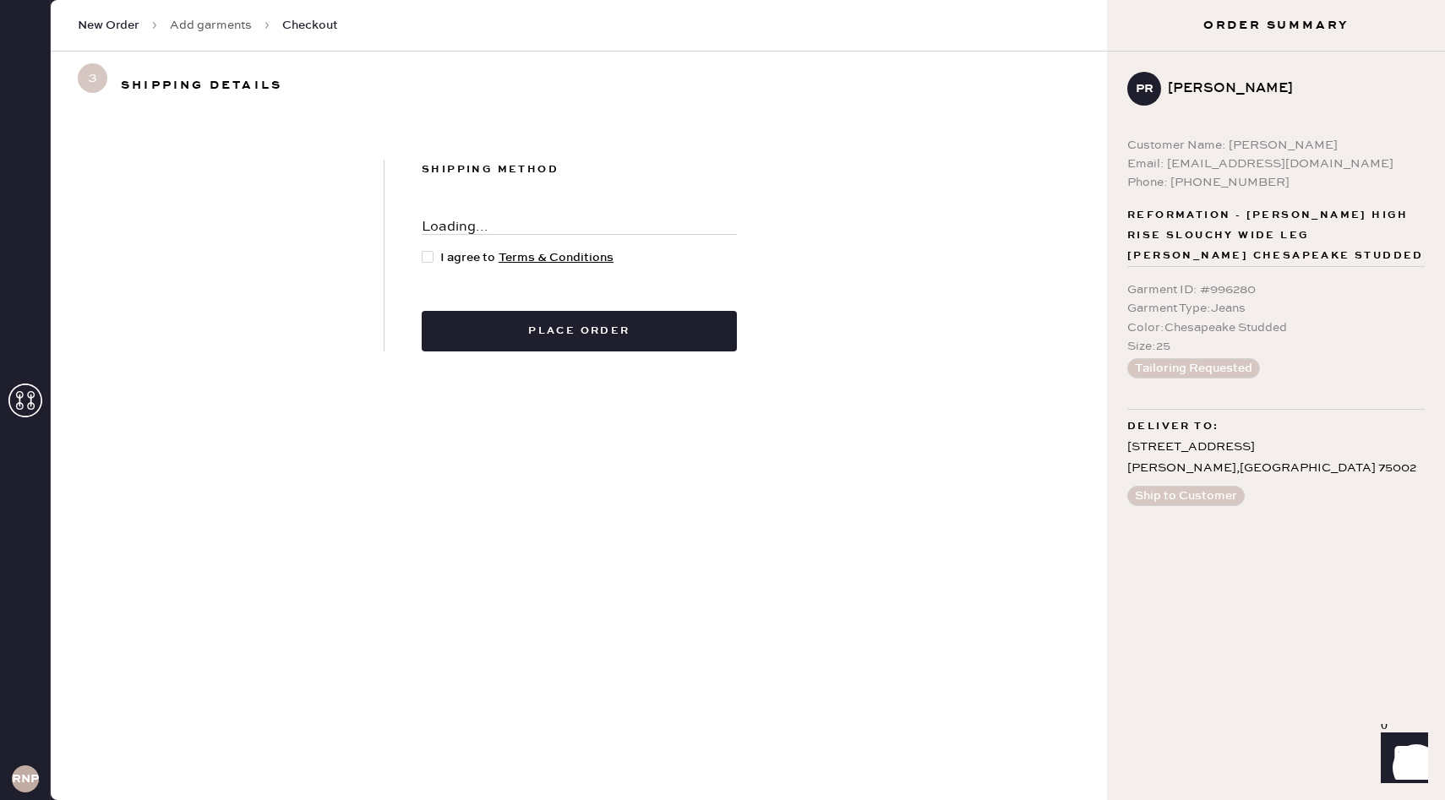
click at [427, 257] on div at bounding box center [428, 257] width 12 height 12
click at [422, 249] on input "I agree to Terms & Conditions" at bounding box center [422, 248] width 1 height 1
checkbox input "true"
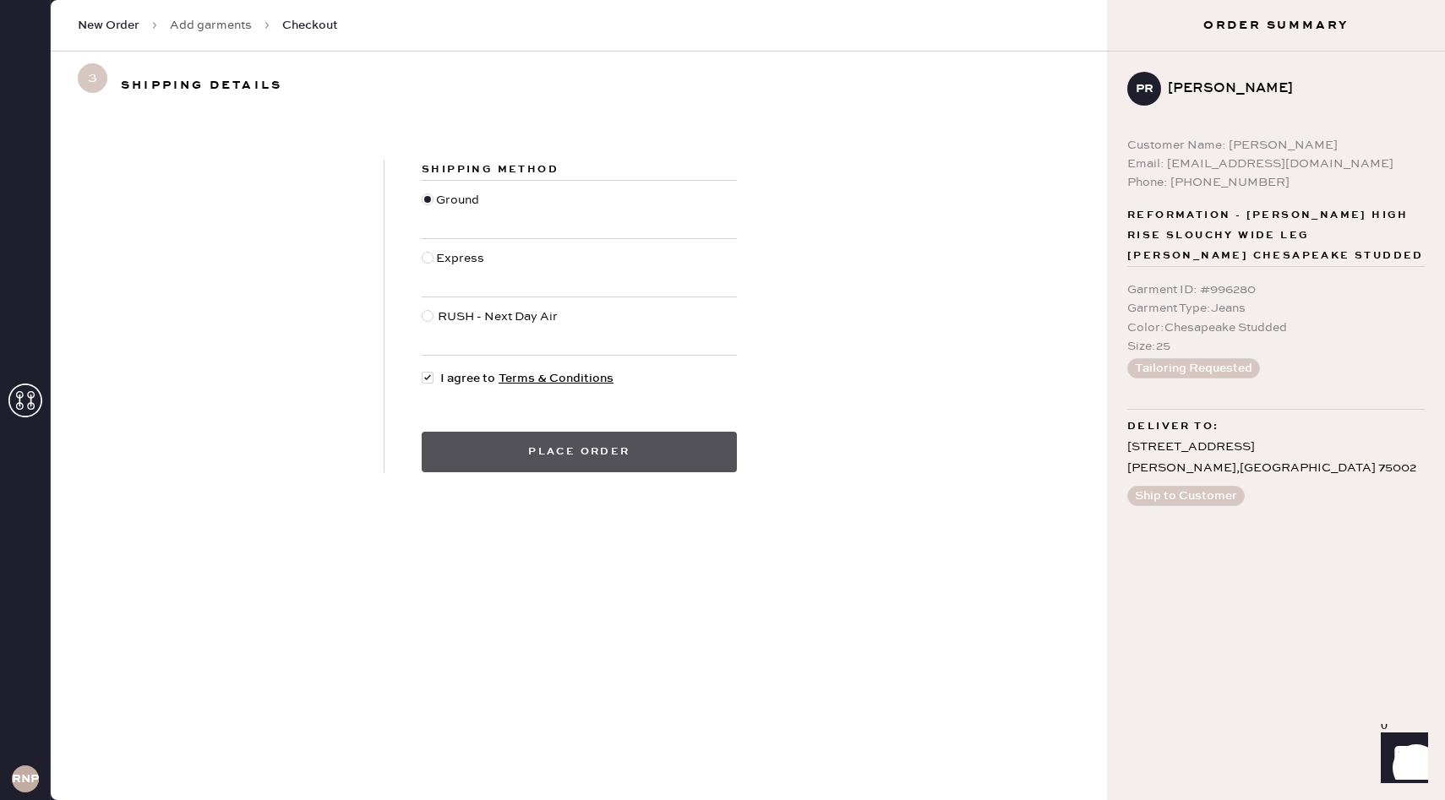
click at [522, 465] on button "Place order" at bounding box center [579, 452] width 315 height 41
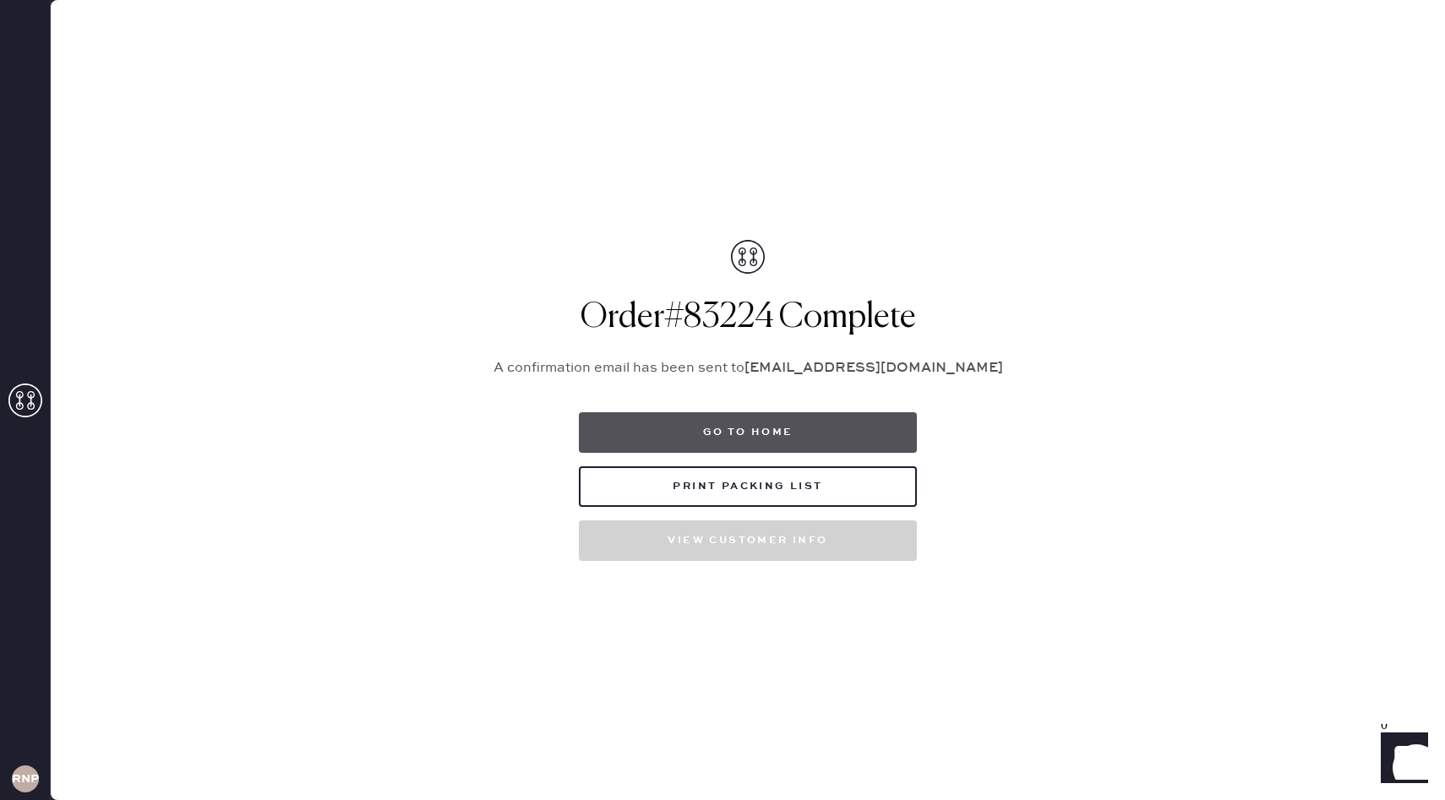
click at [837, 422] on button "Go to home" at bounding box center [748, 432] width 338 height 41
